Goal: Task Accomplishment & Management: Manage account settings

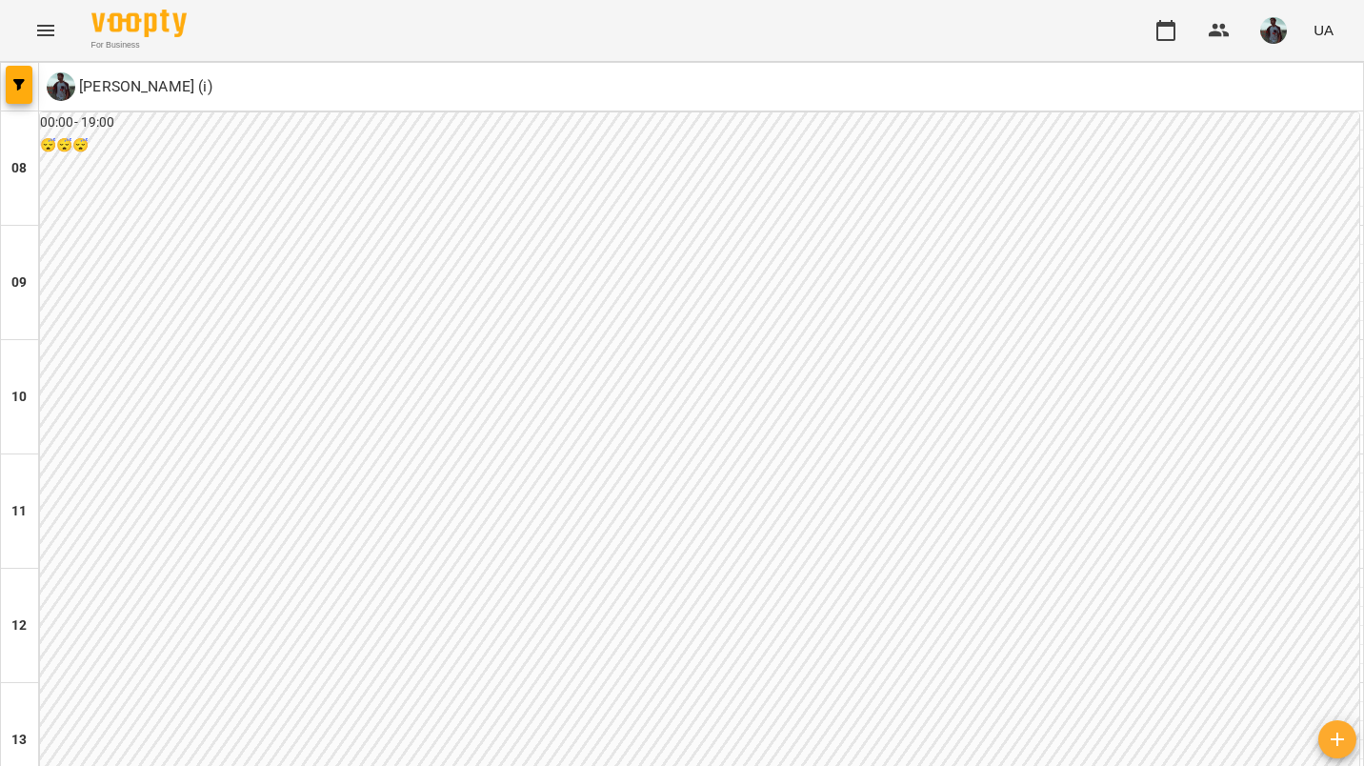
scroll to position [1186, 0]
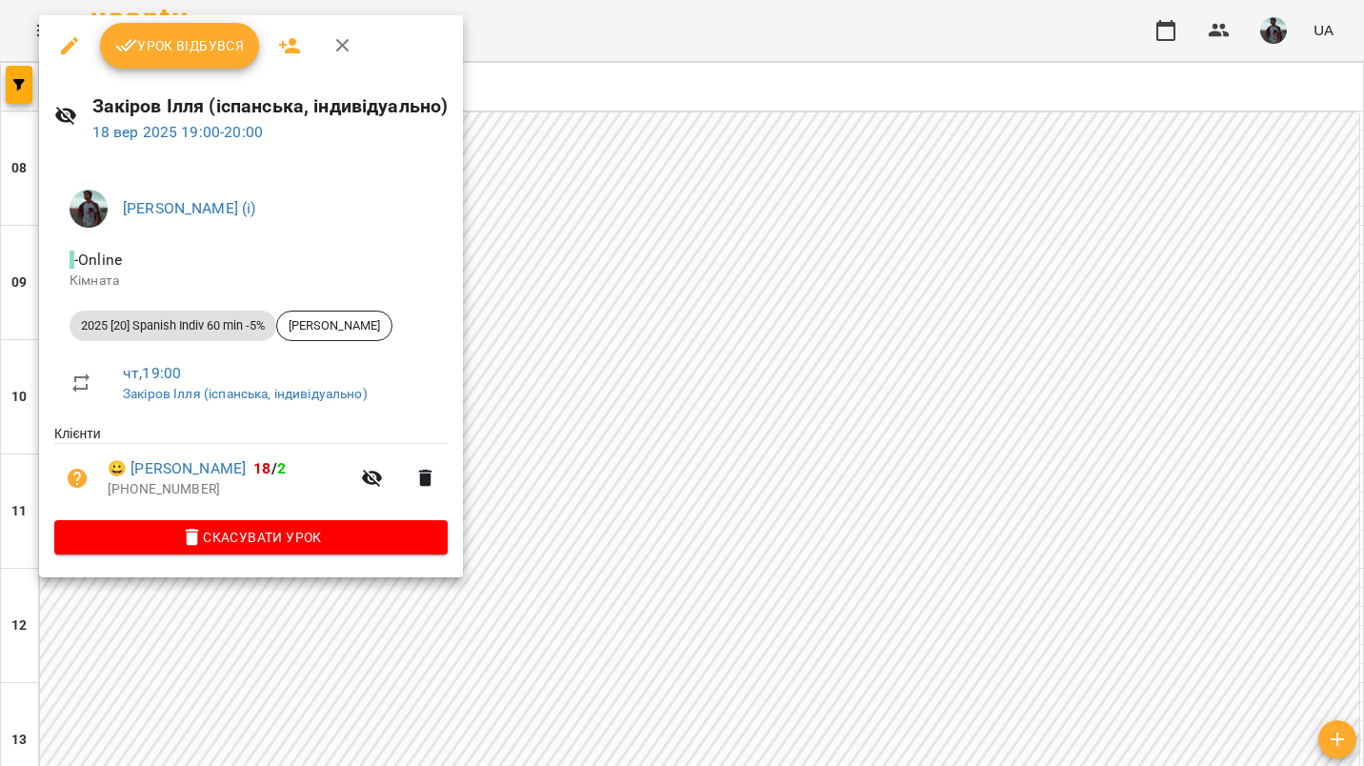
click at [226, 67] on button "Урок відбувся" at bounding box center [180, 46] width 160 height 46
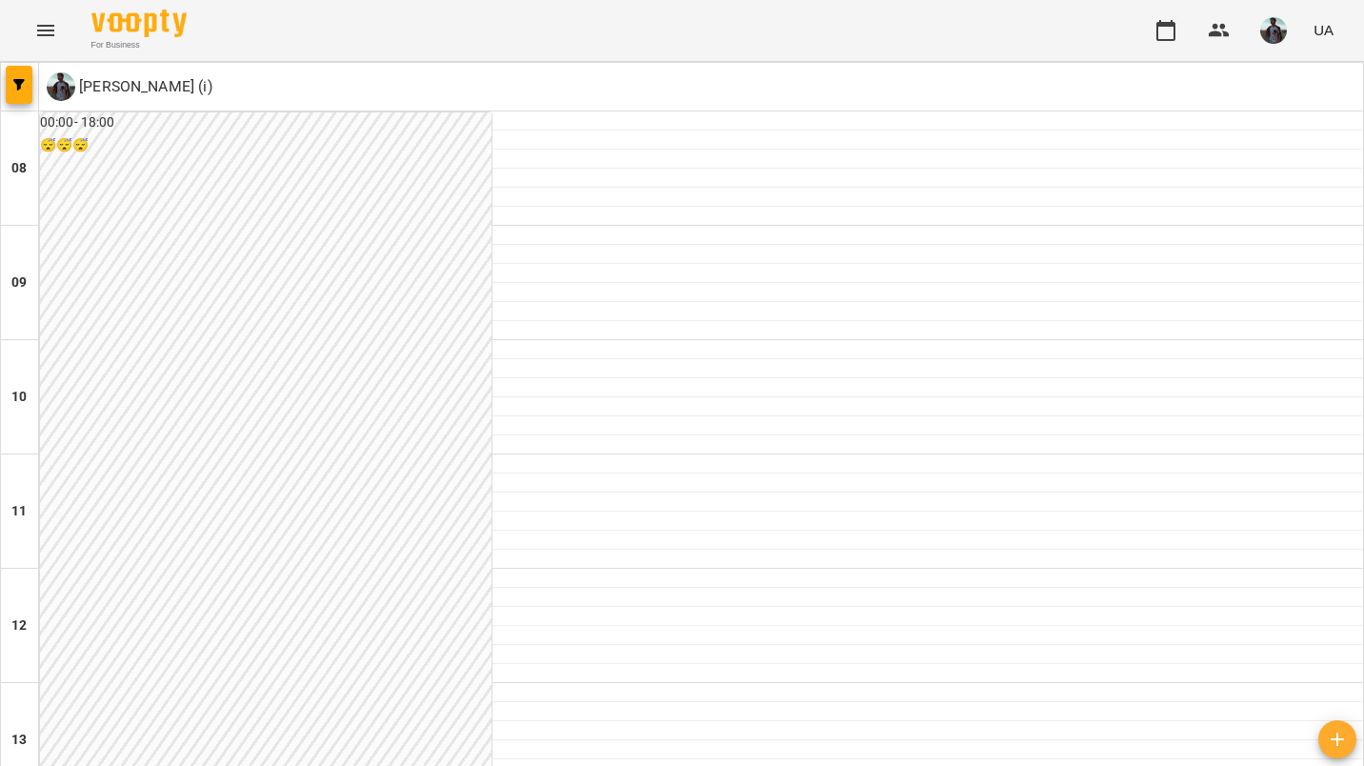
scroll to position [708, 0]
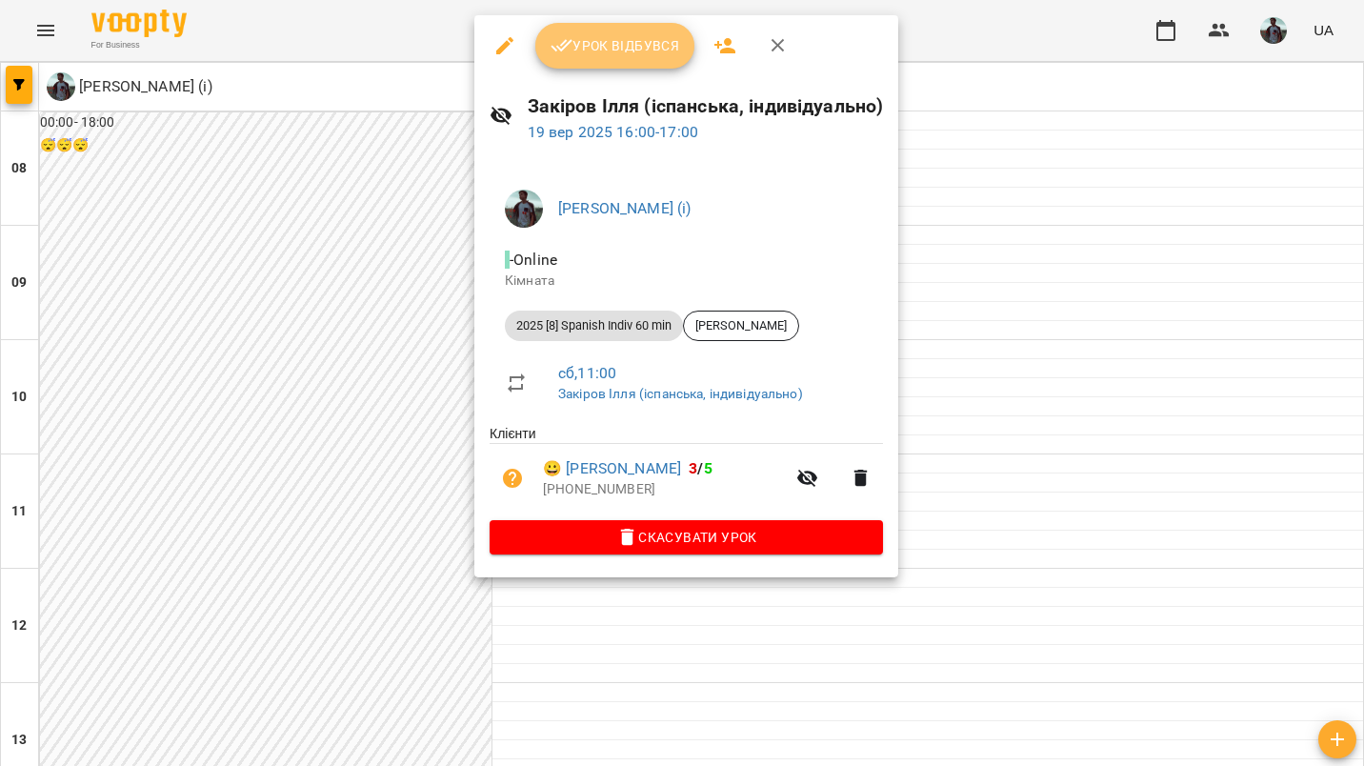
click at [596, 37] on span "Урок відбувся" at bounding box center [616, 45] width 130 height 23
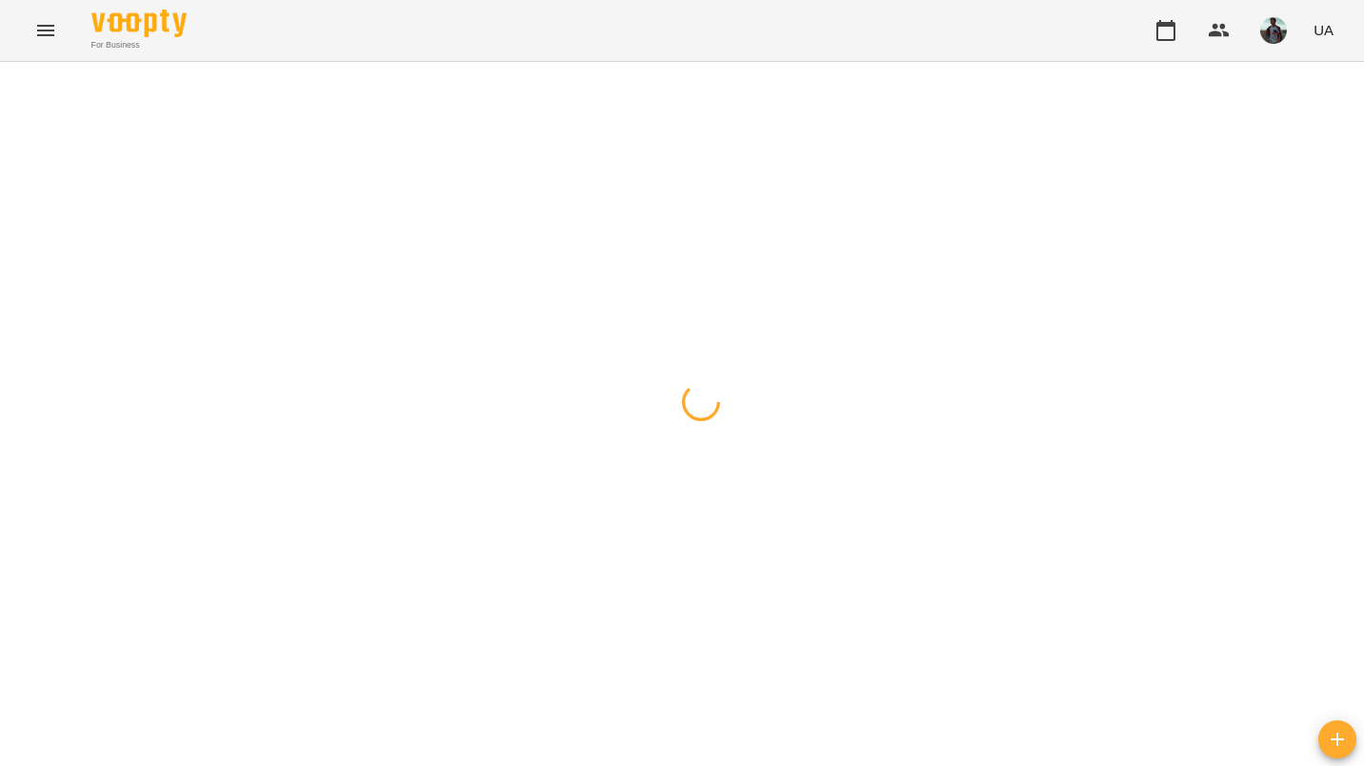
drag, startPoint x: 1110, startPoint y: 686, endPoint x: 974, endPoint y: 580, distance: 172.5
drag, startPoint x: 974, startPoint y: 580, endPoint x: 758, endPoint y: 448, distance: 252.8
click at [758, 62] on div at bounding box center [682, 62] width 1364 height 0
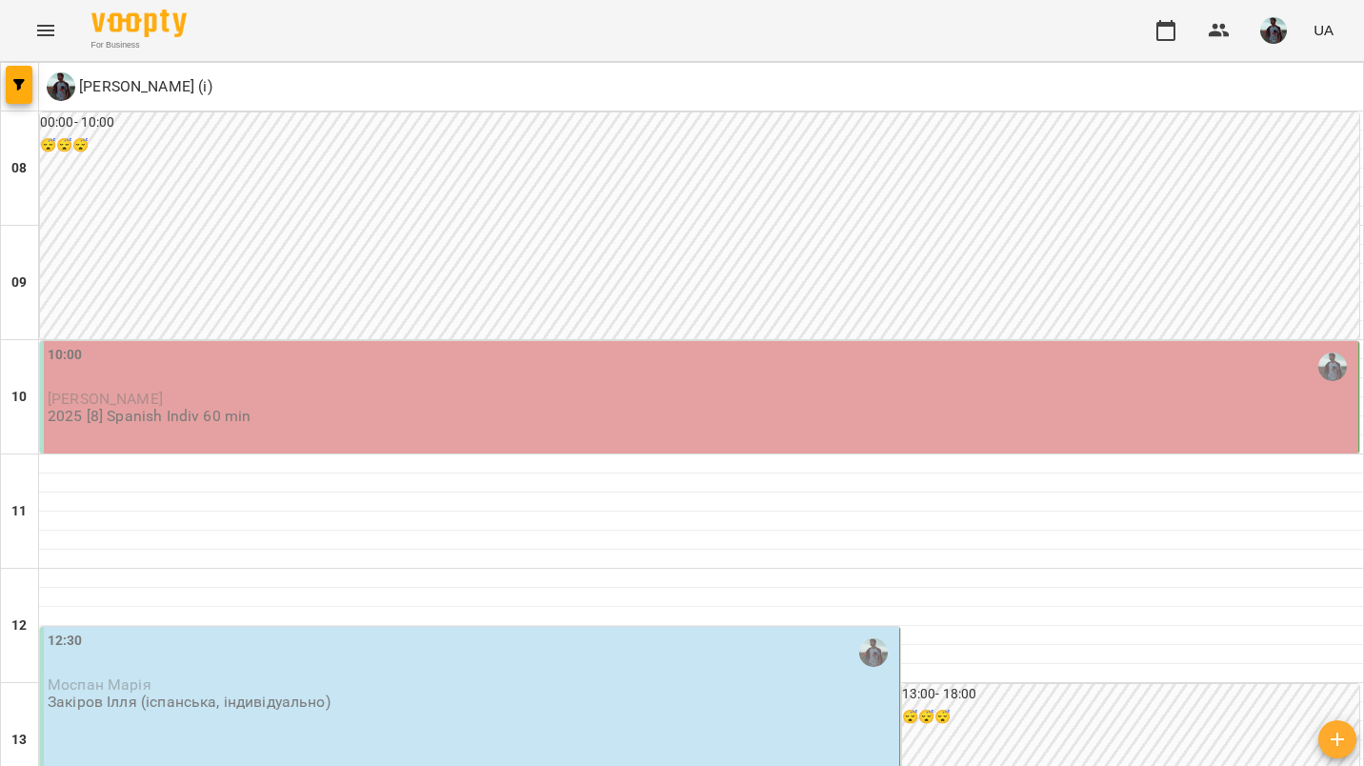
scroll to position [59, 0]
click at [1259, 46] on button "button" at bounding box center [1274, 31] width 50 height 50
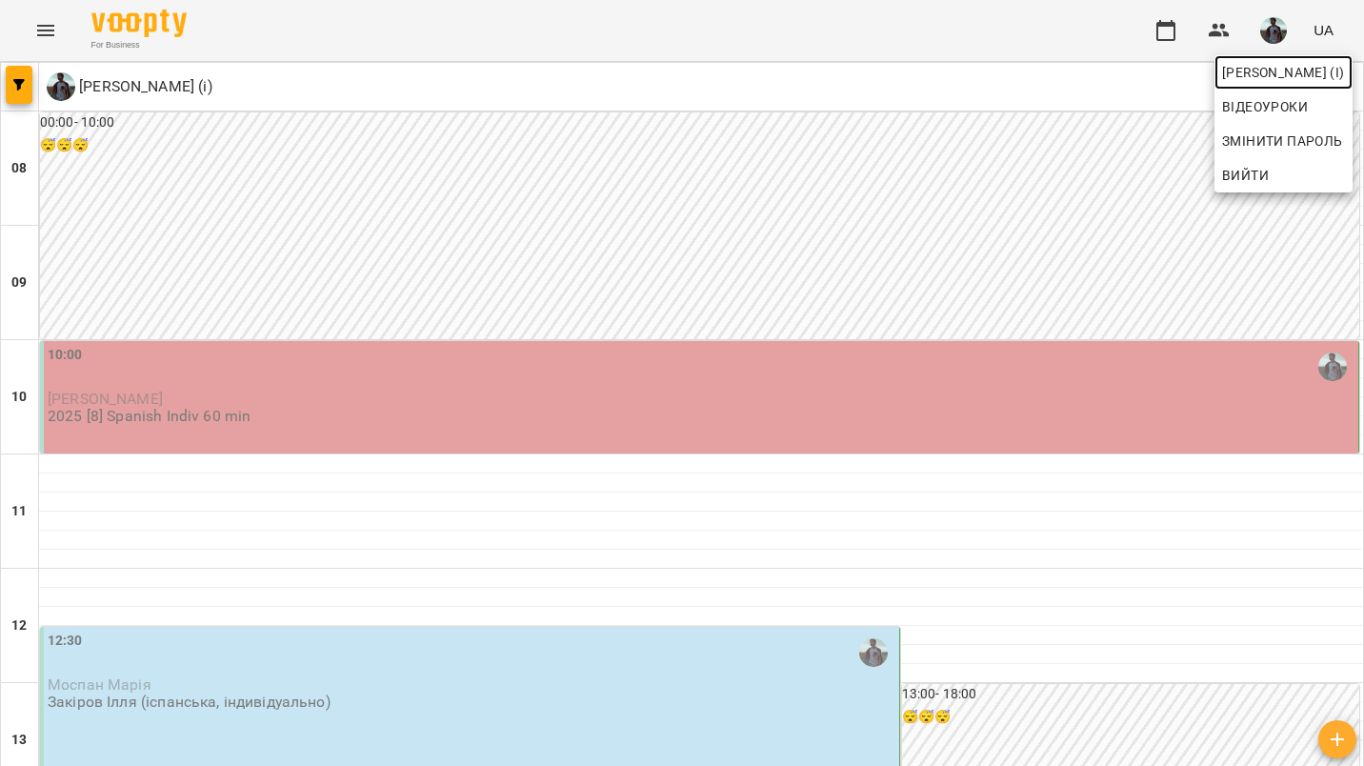
click at [1250, 74] on span "[PERSON_NAME] (і)" at bounding box center [1283, 72] width 123 height 23
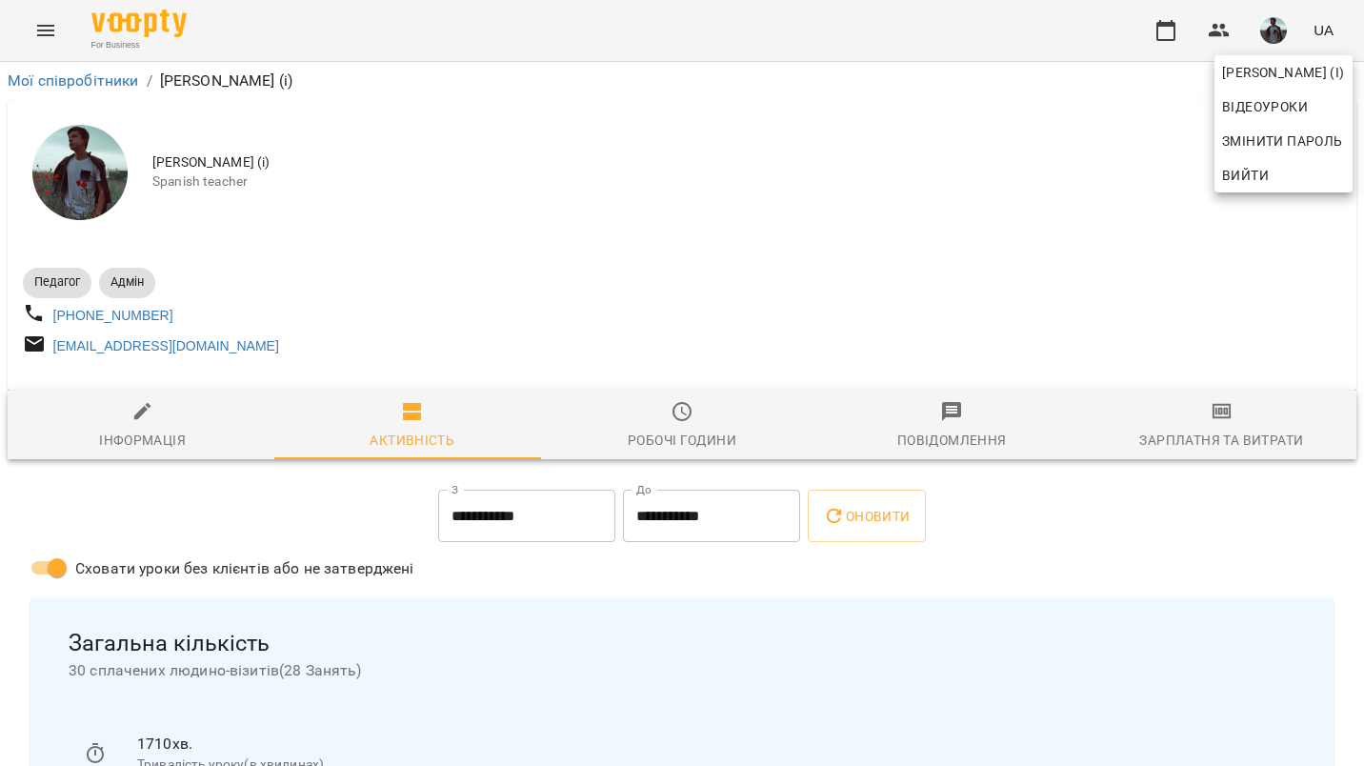
click at [704, 423] on div at bounding box center [682, 383] width 1364 height 766
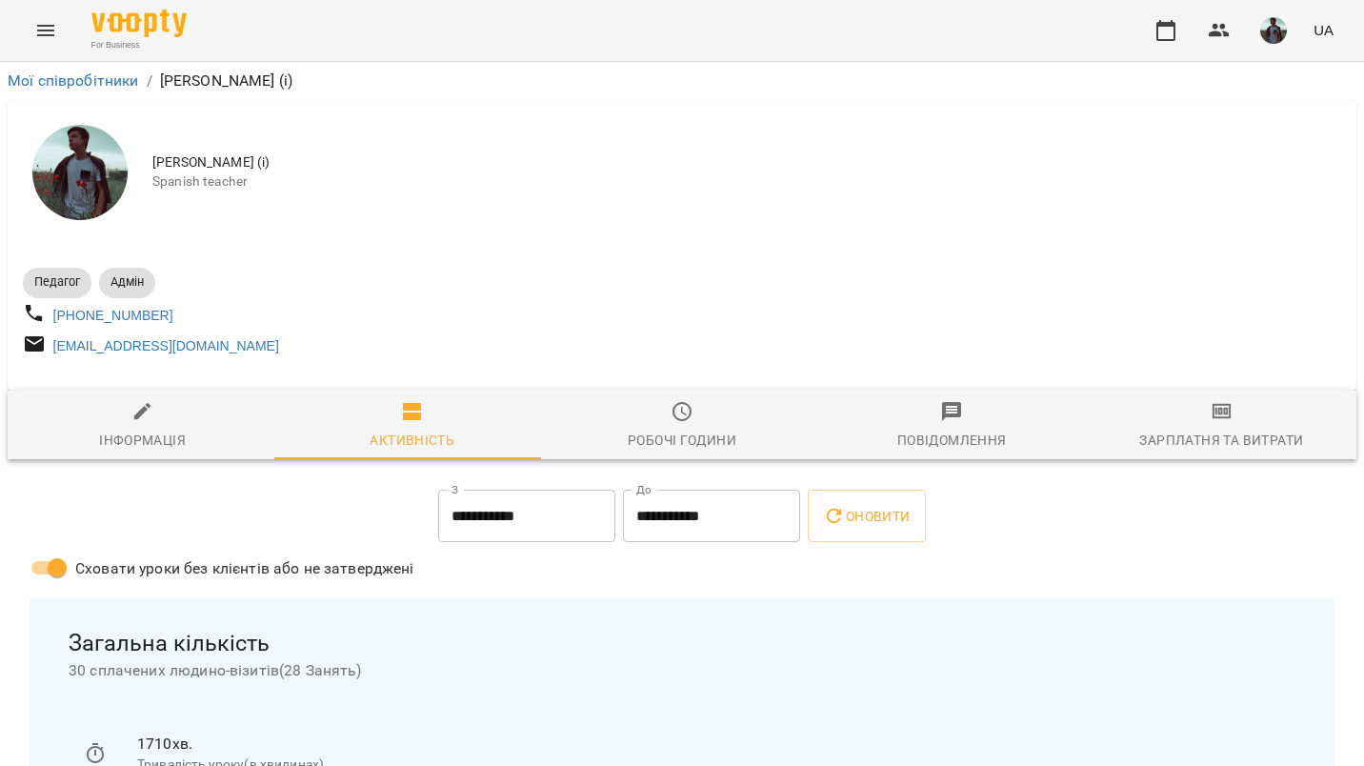
click at [696, 426] on span "Робочі години" at bounding box center [681, 425] width 247 height 51
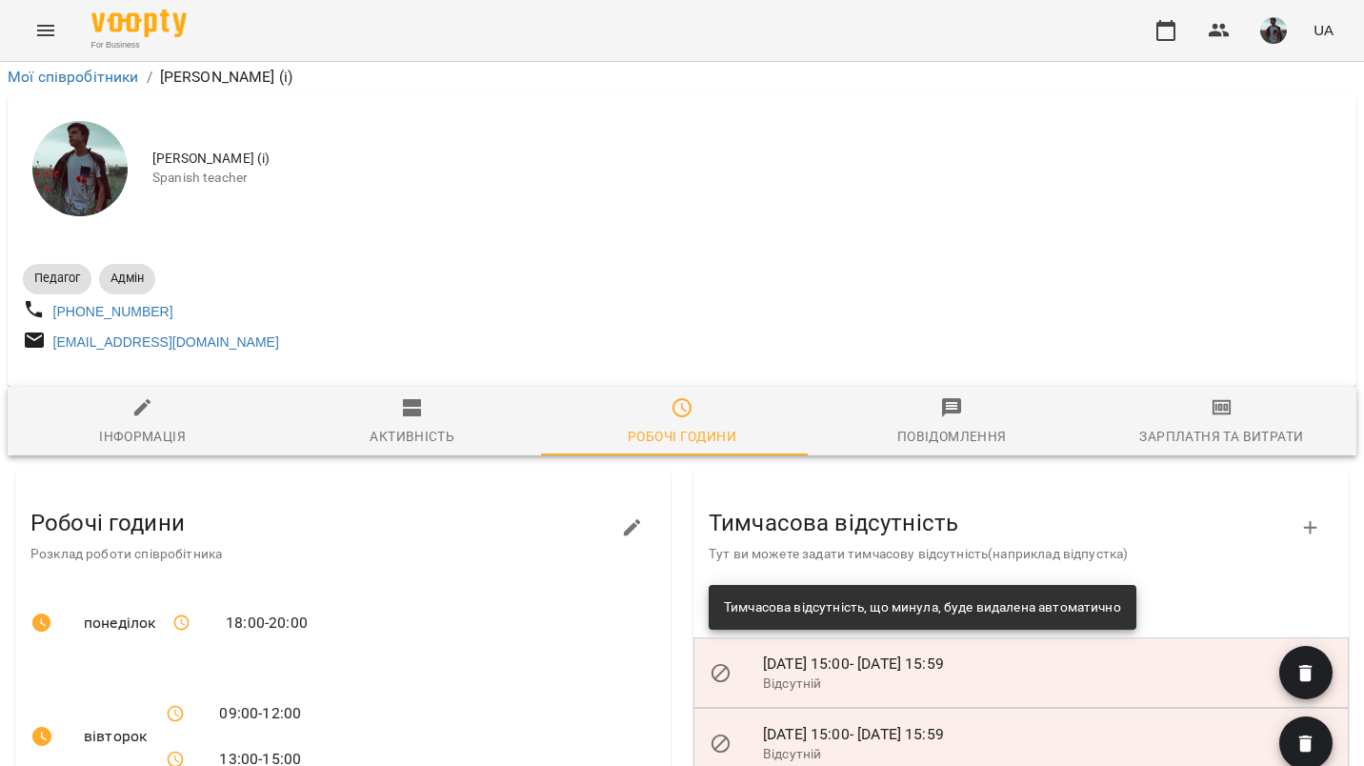
scroll to position [528, 0]
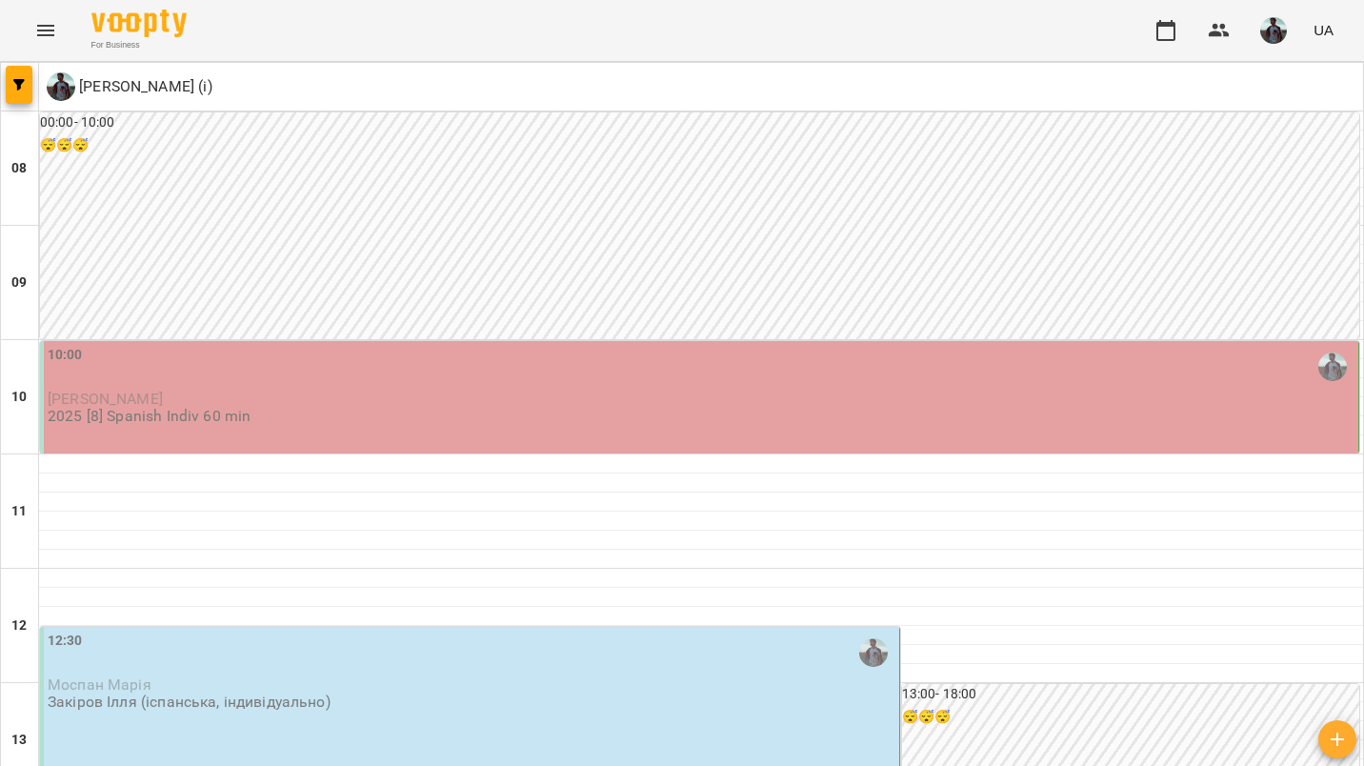
type input "**********"
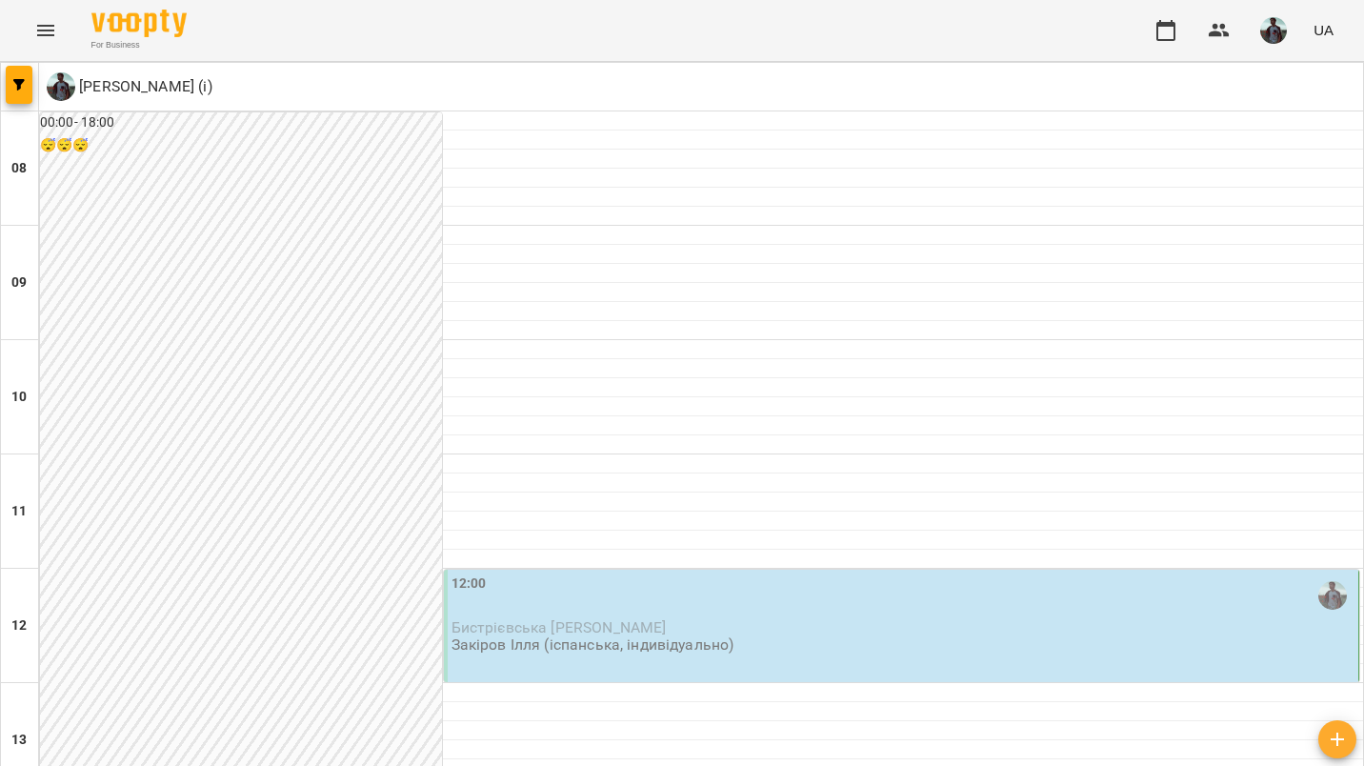
scroll to position [1104, 0]
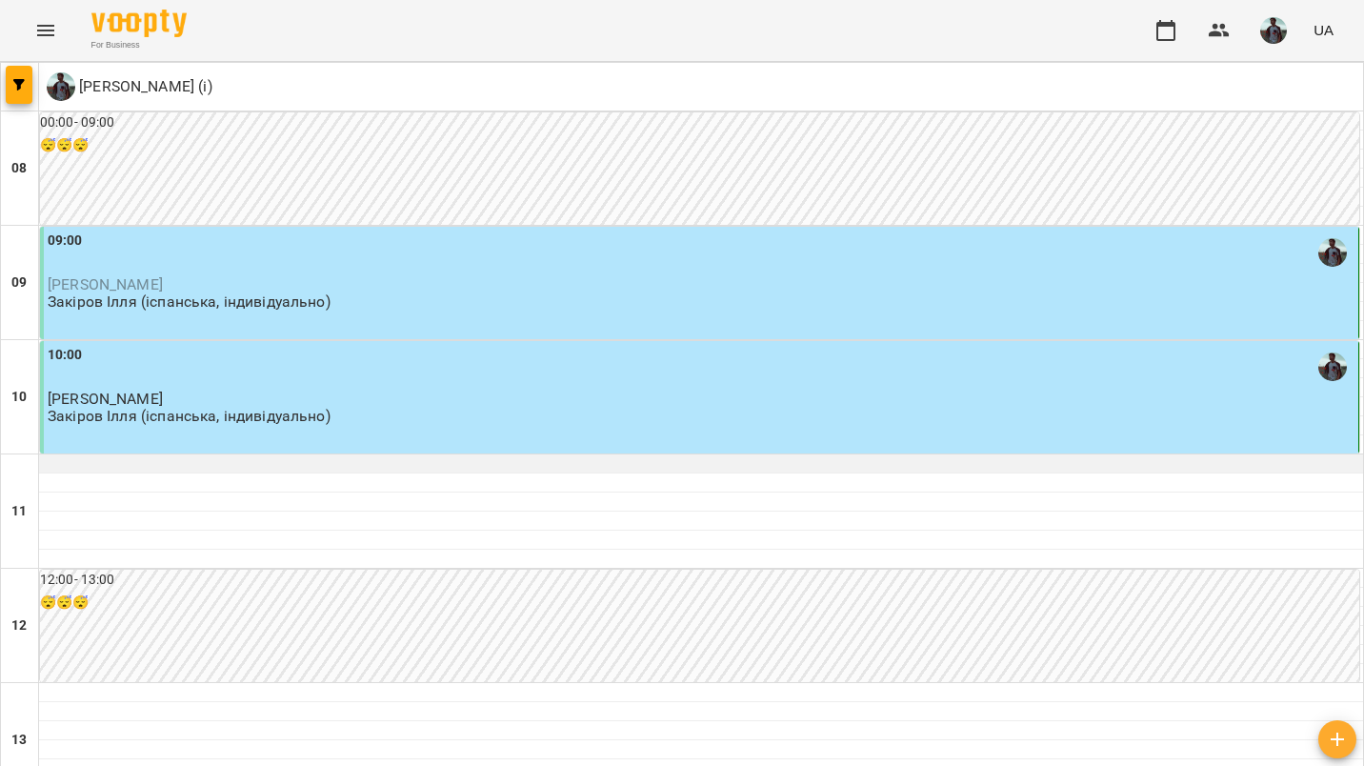
scroll to position [0, 0]
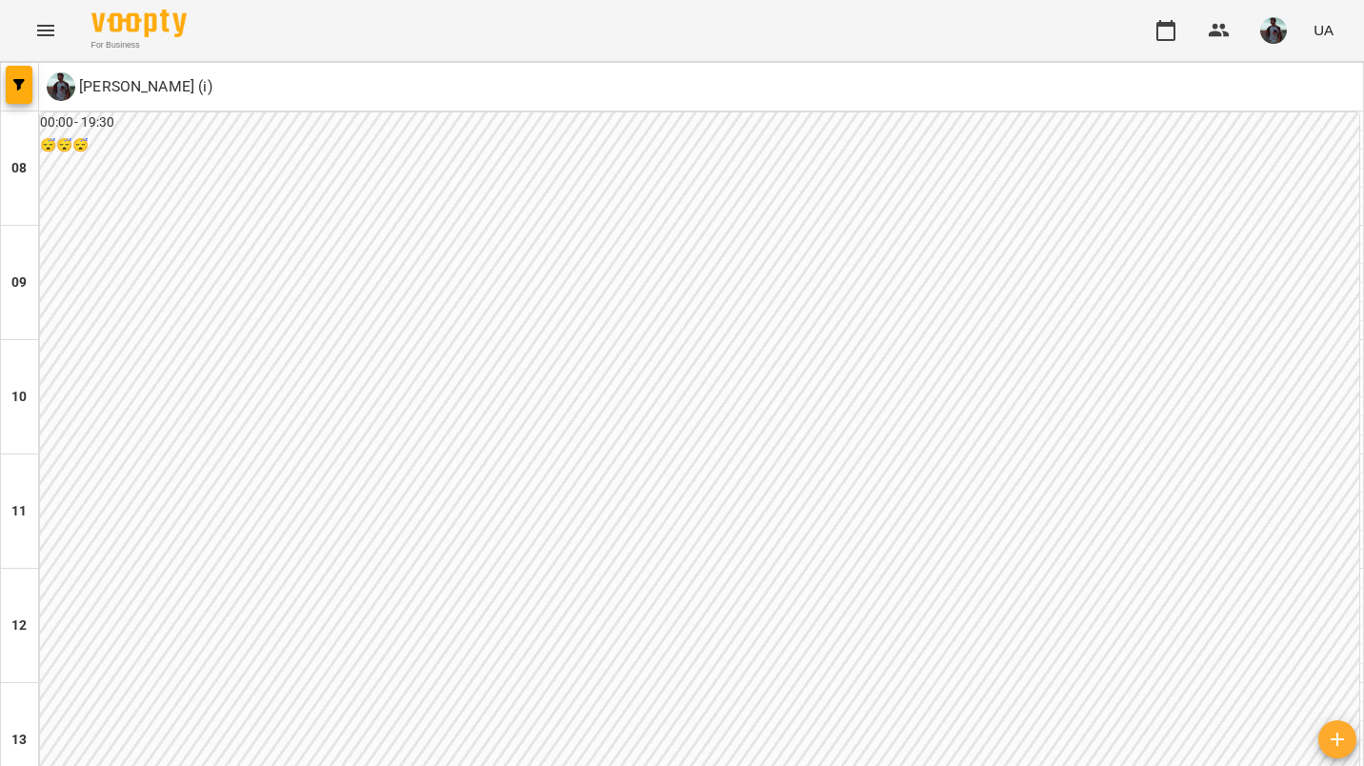
scroll to position [1186, 0]
click at [1266, 23] on img "button" at bounding box center [1274, 30] width 27 height 27
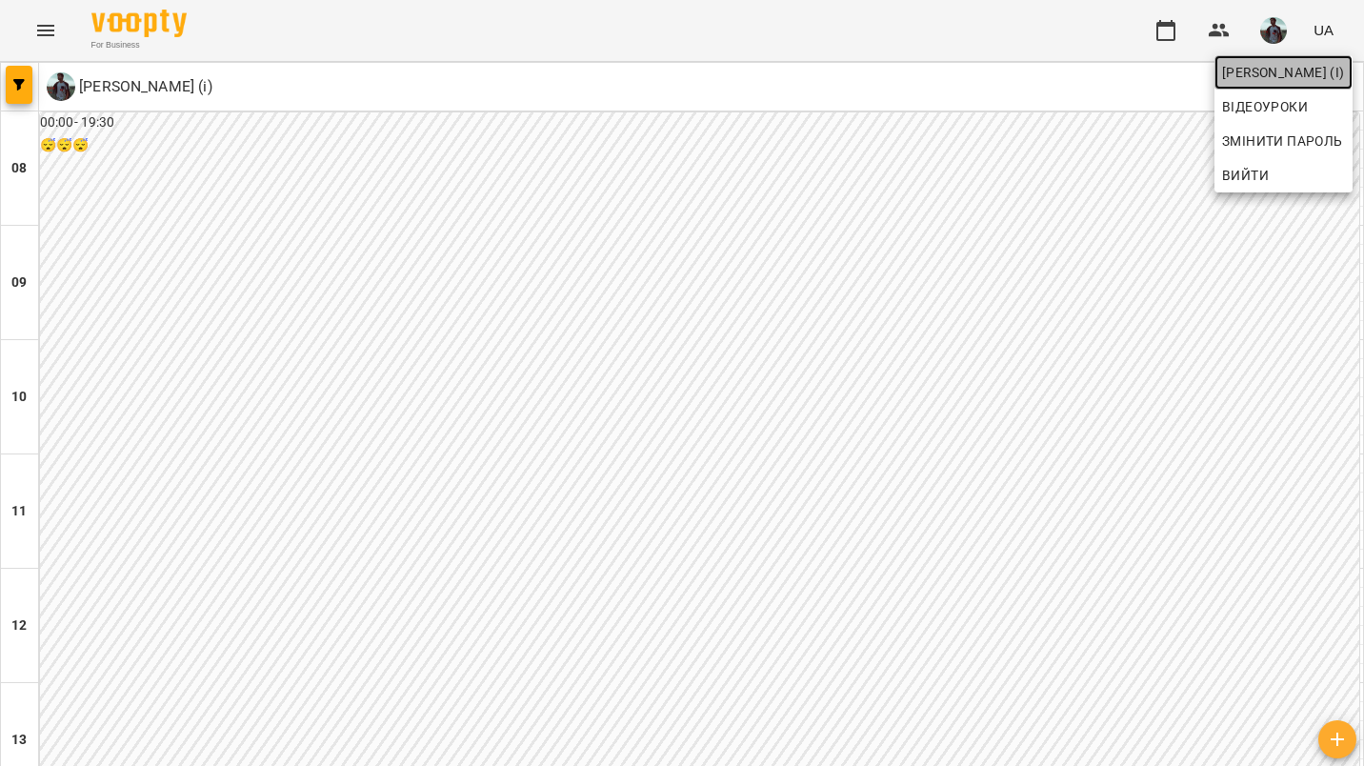
click at [1237, 72] on span "[PERSON_NAME] (і)" at bounding box center [1283, 72] width 123 height 23
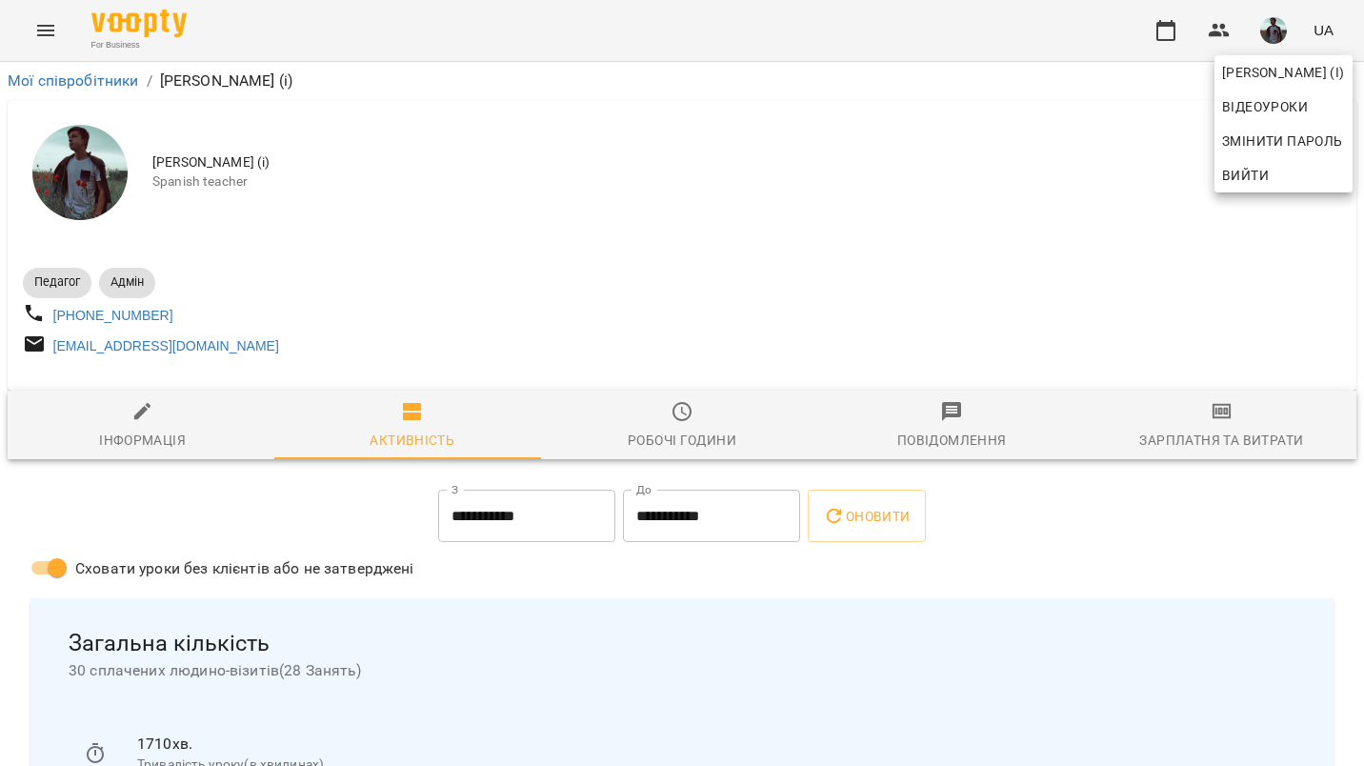
click at [1194, 453] on div at bounding box center [682, 383] width 1364 height 766
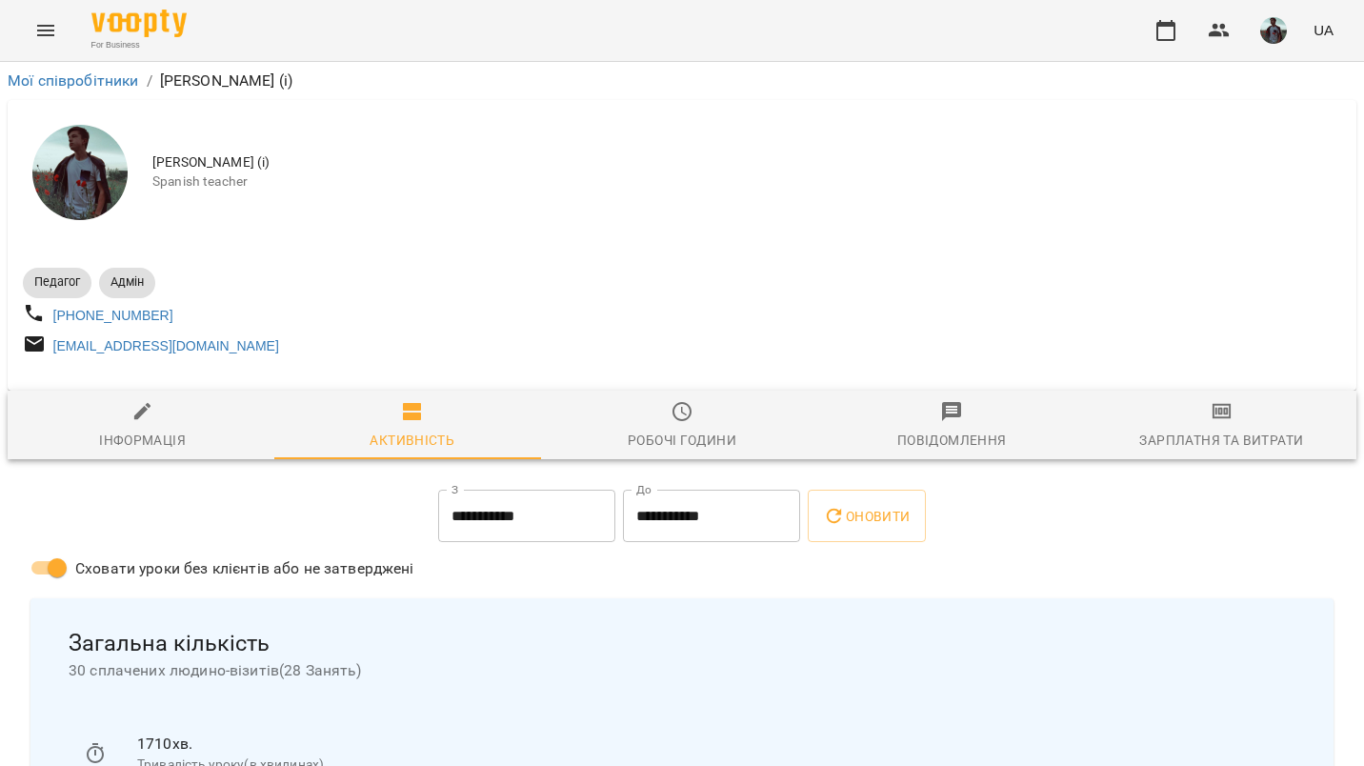
click at [1194, 452] on div "Зарплатня та Витрати" at bounding box center [1222, 440] width 164 height 23
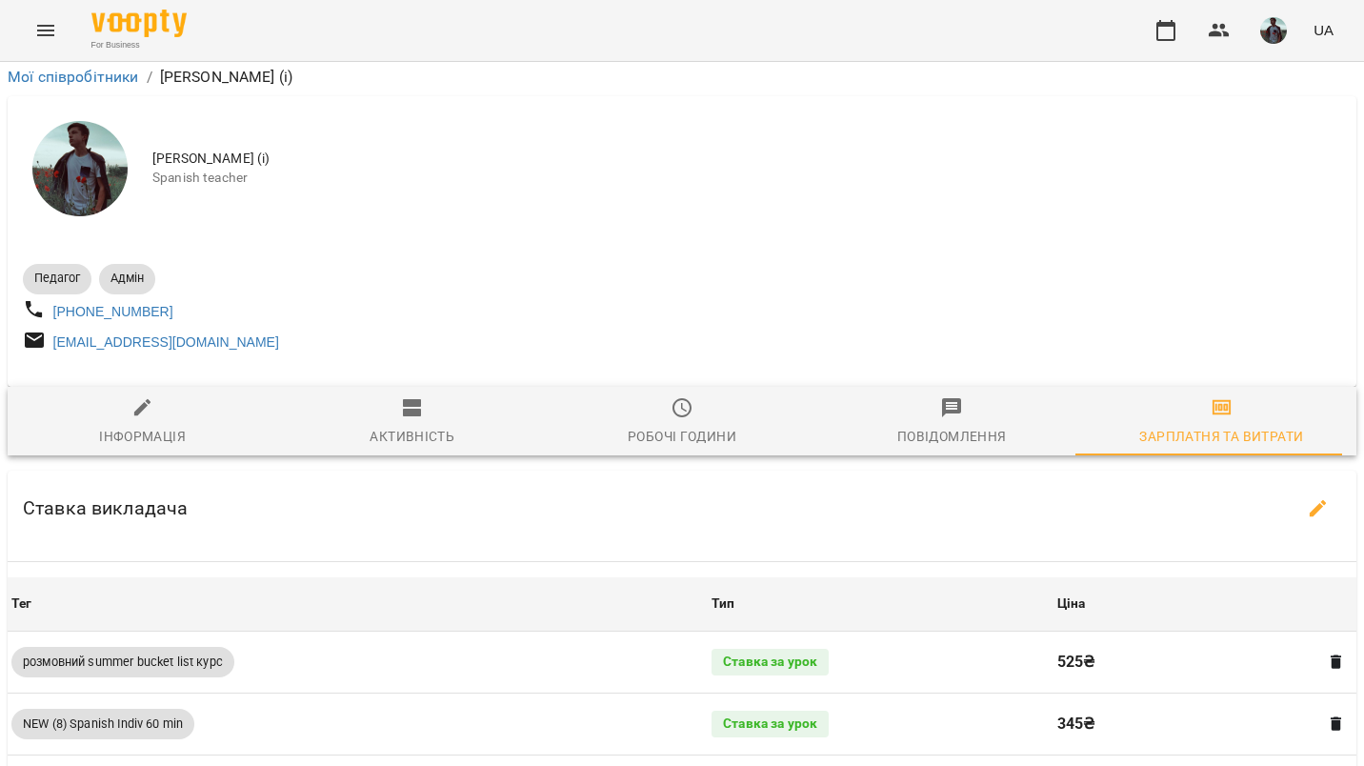
scroll to position [1296, 0]
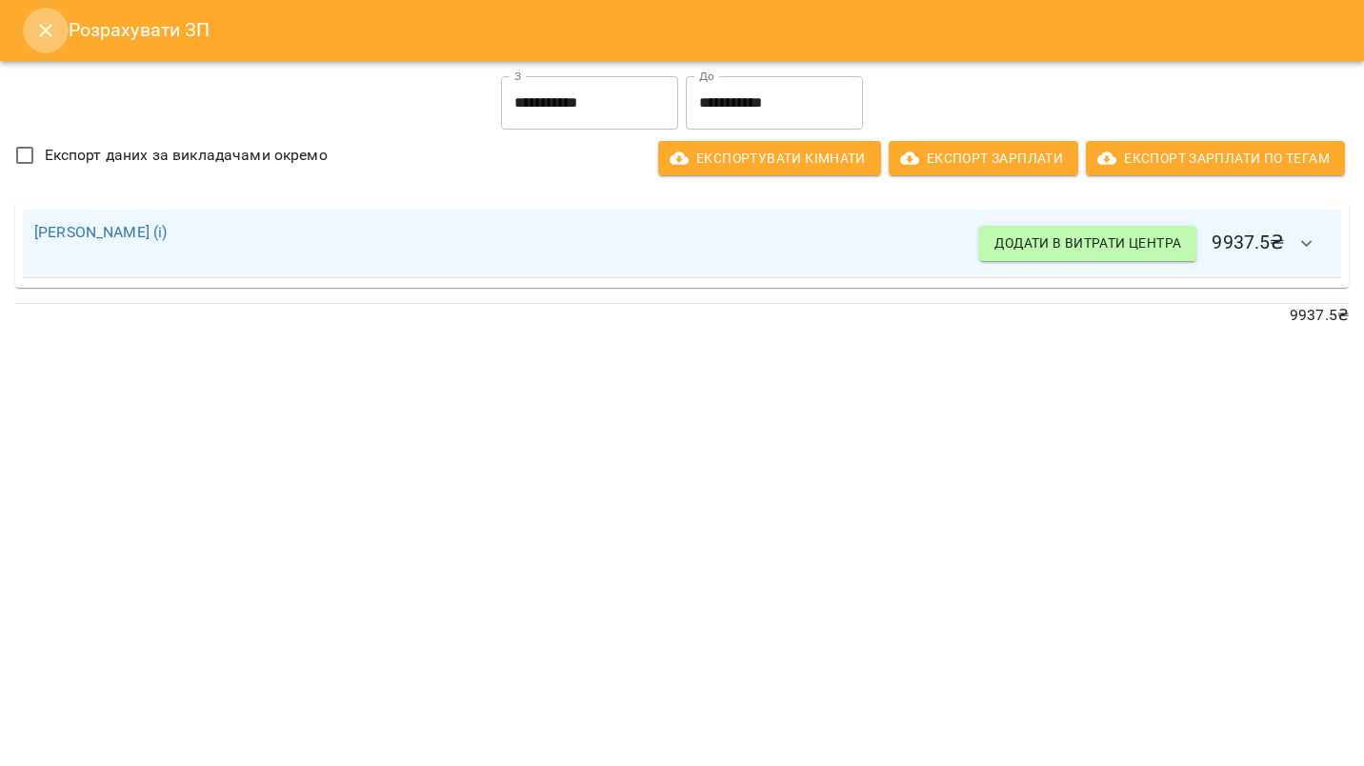
click at [48, 33] on icon "Close" at bounding box center [45, 30] width 13 height 13
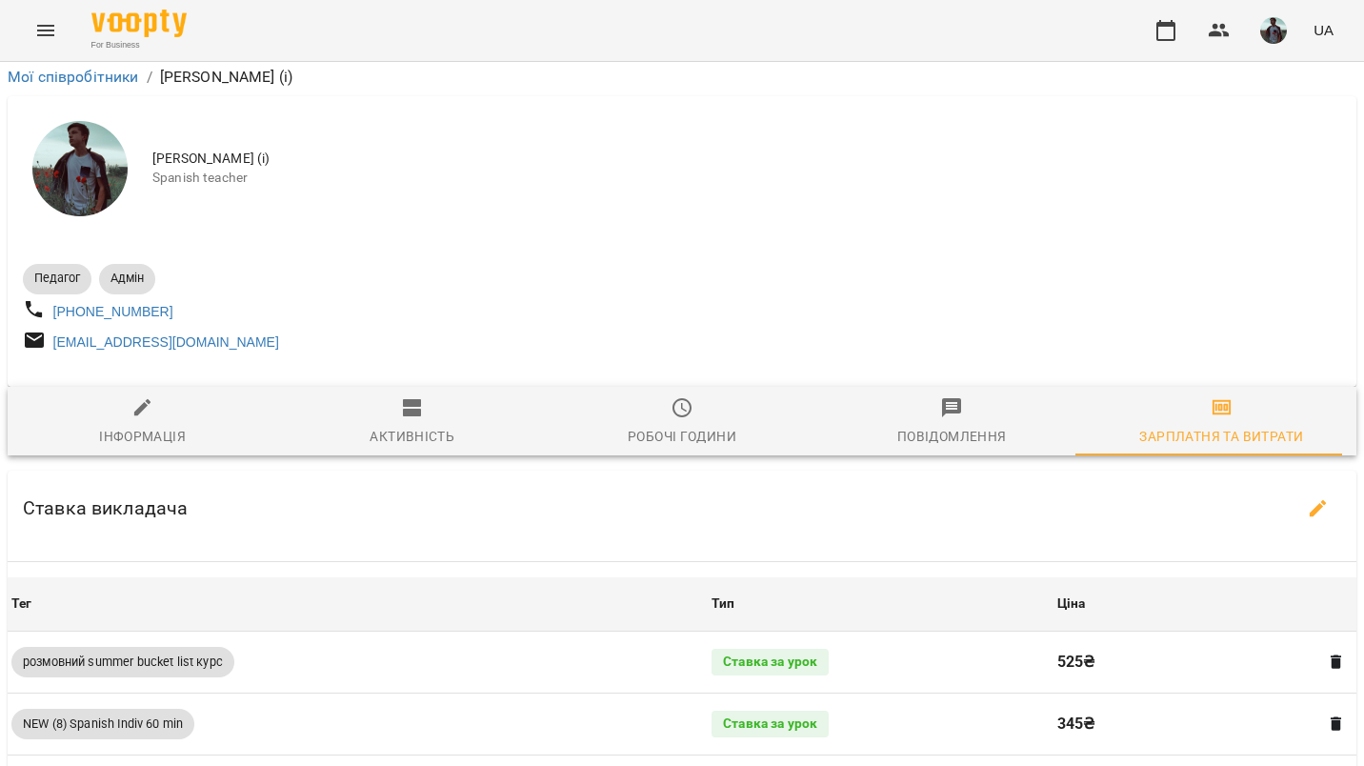
scroll to position [1711, 0]
